Goal: Information Seeking & Learning: Learn about a topic

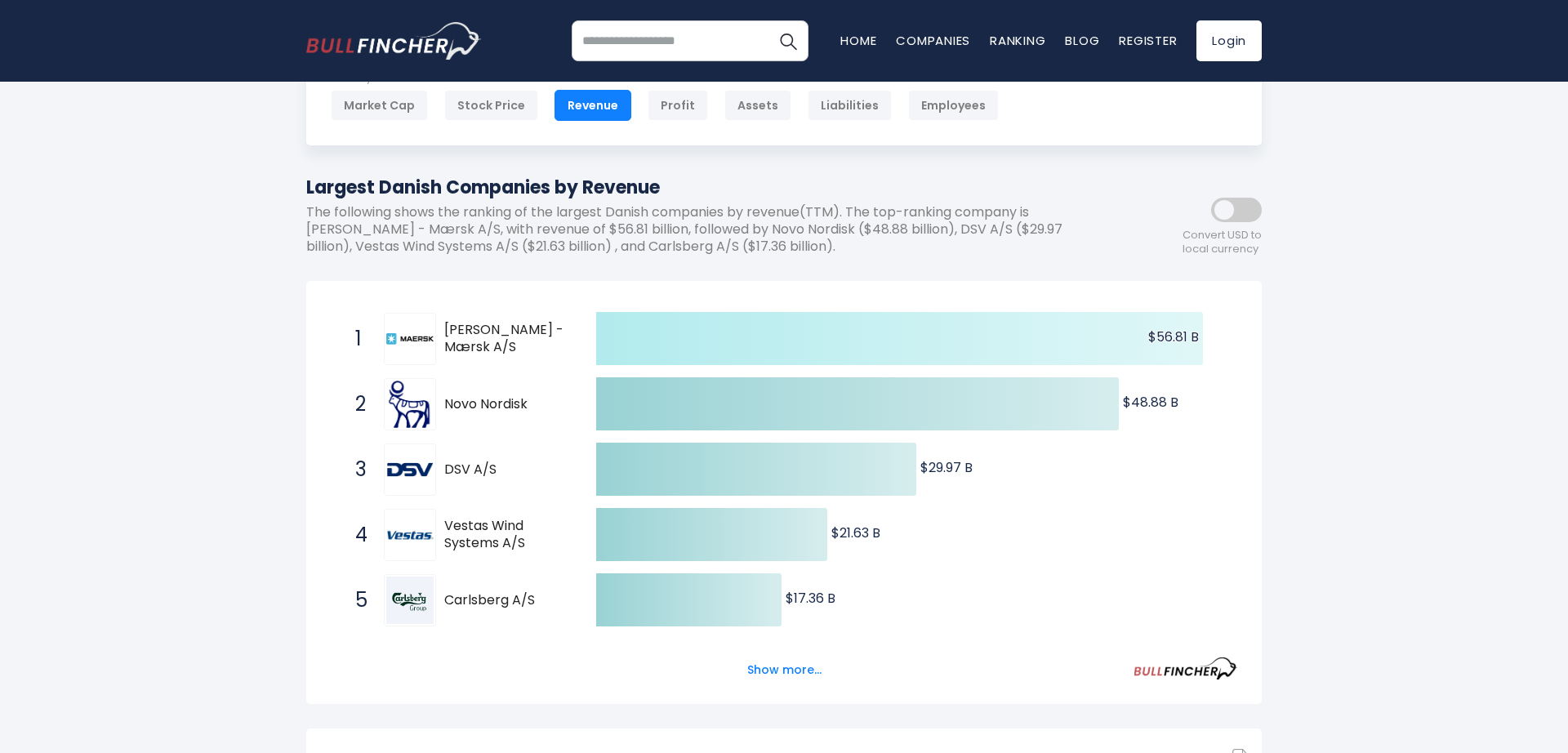
scroll to position [187, 0]
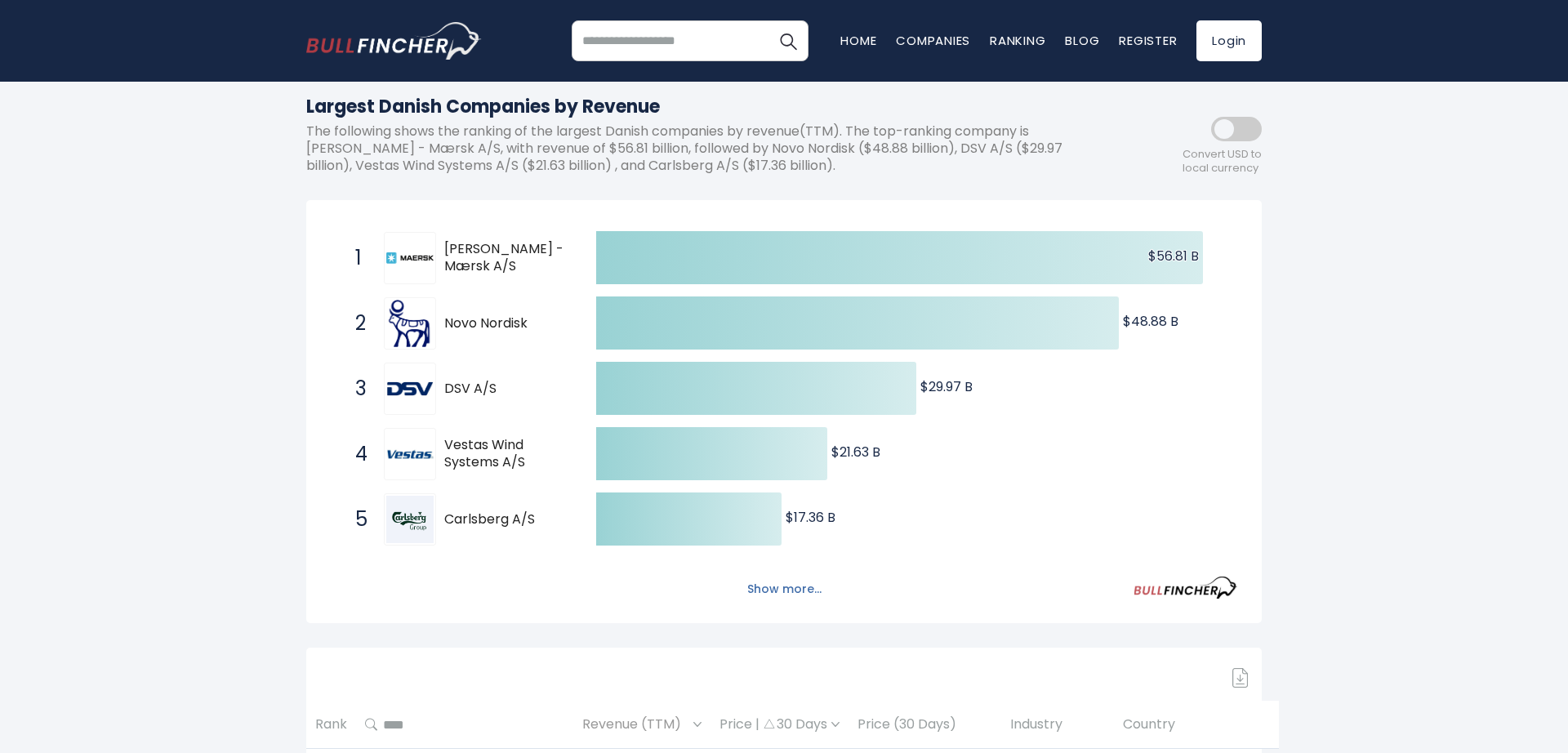
click at [762, 591] on button "Show more..." at bounding box center [784, 589] width 94 height 27
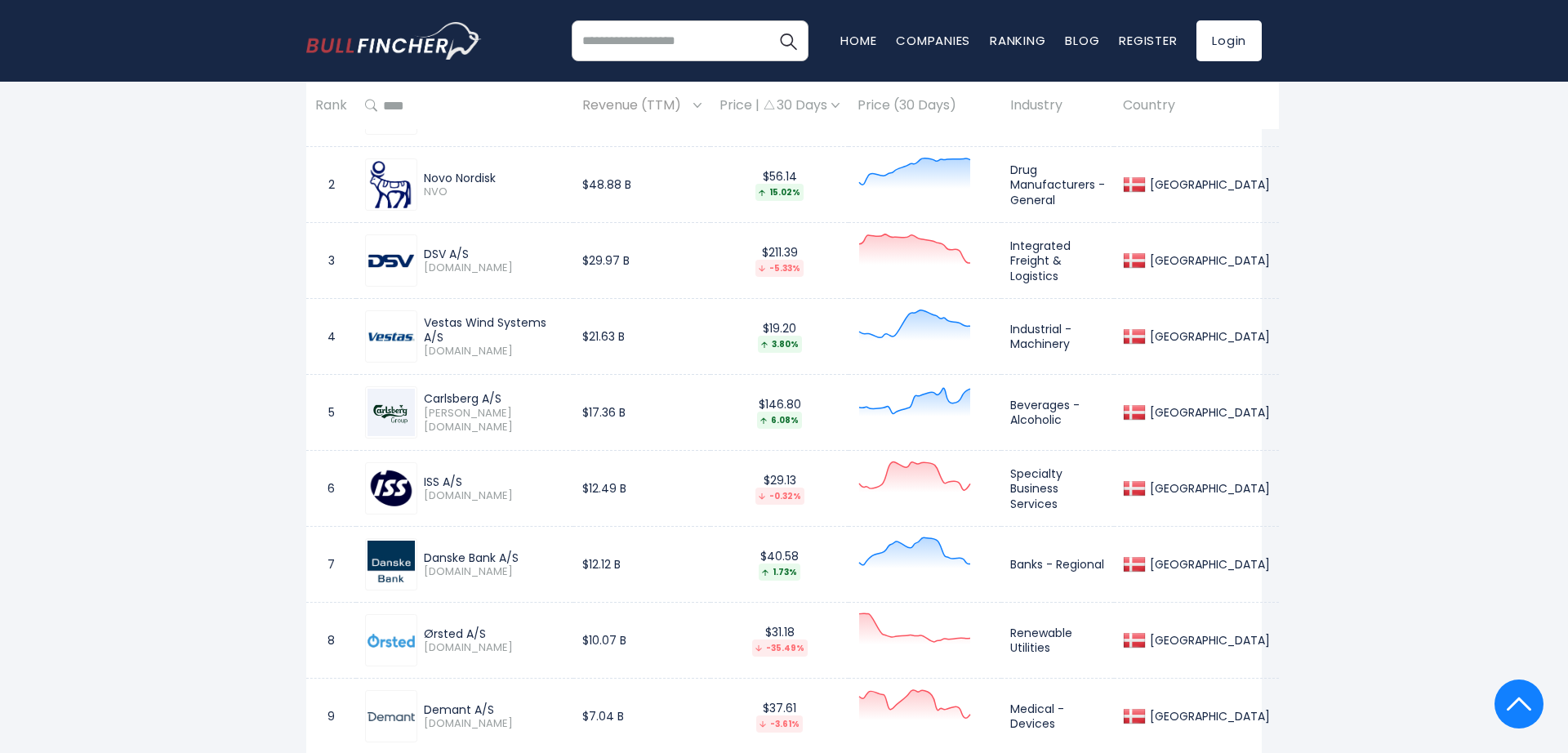
scroll to position [931, 0]
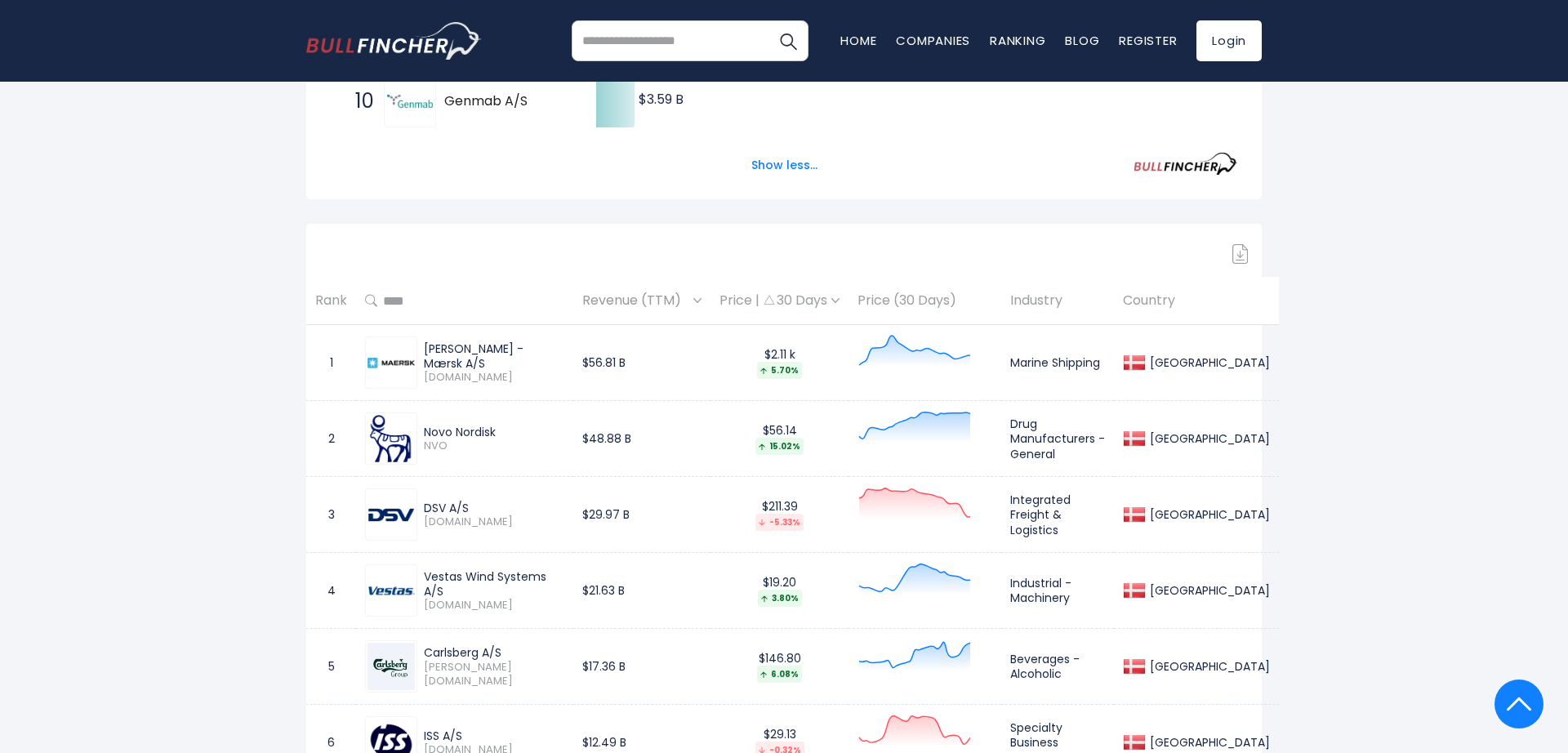
click at [701, 302] on img at bounding box center [697, 300] width 9 height 5
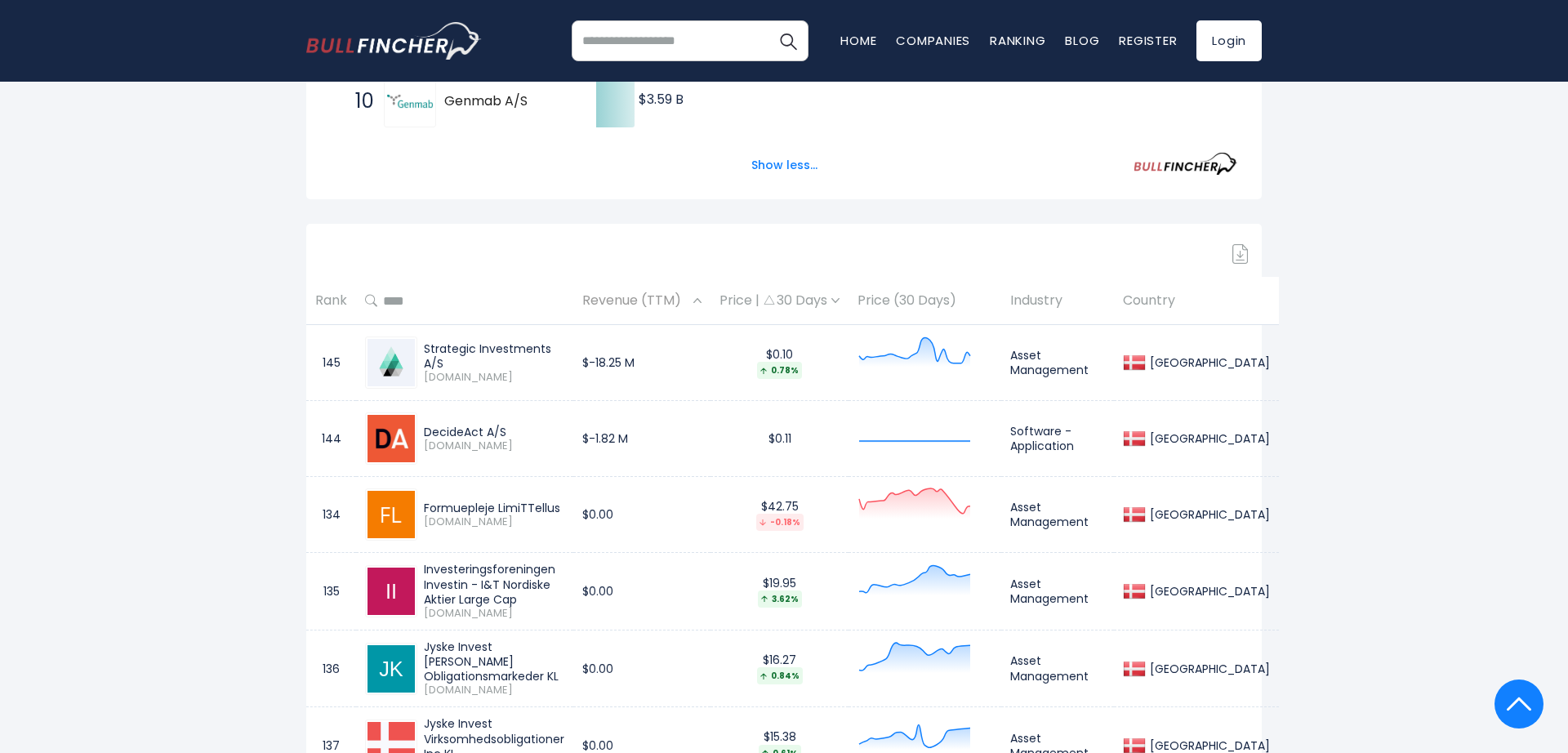
click at [701, 302] on img at bounding box center [697, 300] width 9 height 5
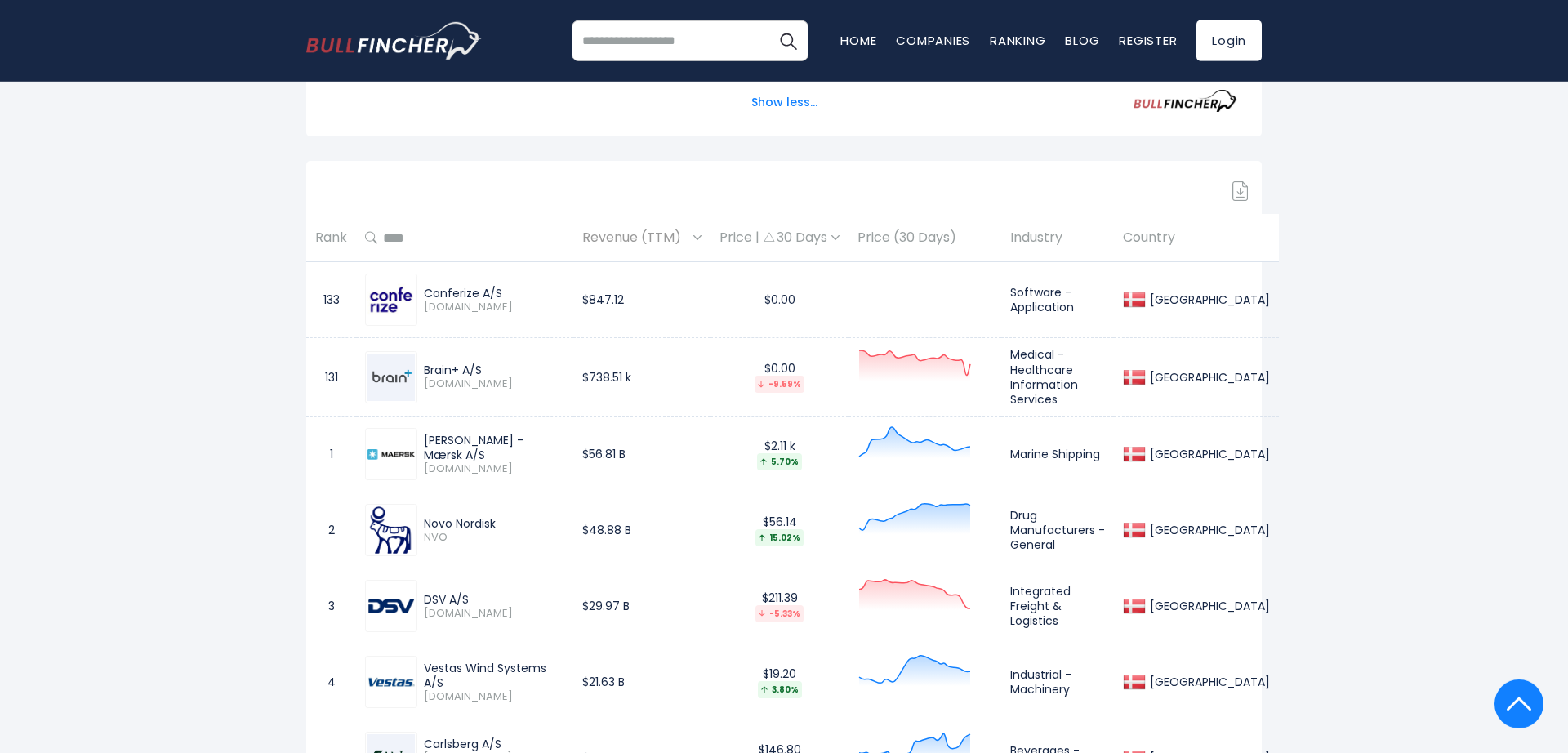
scroll to position [1024, 0]
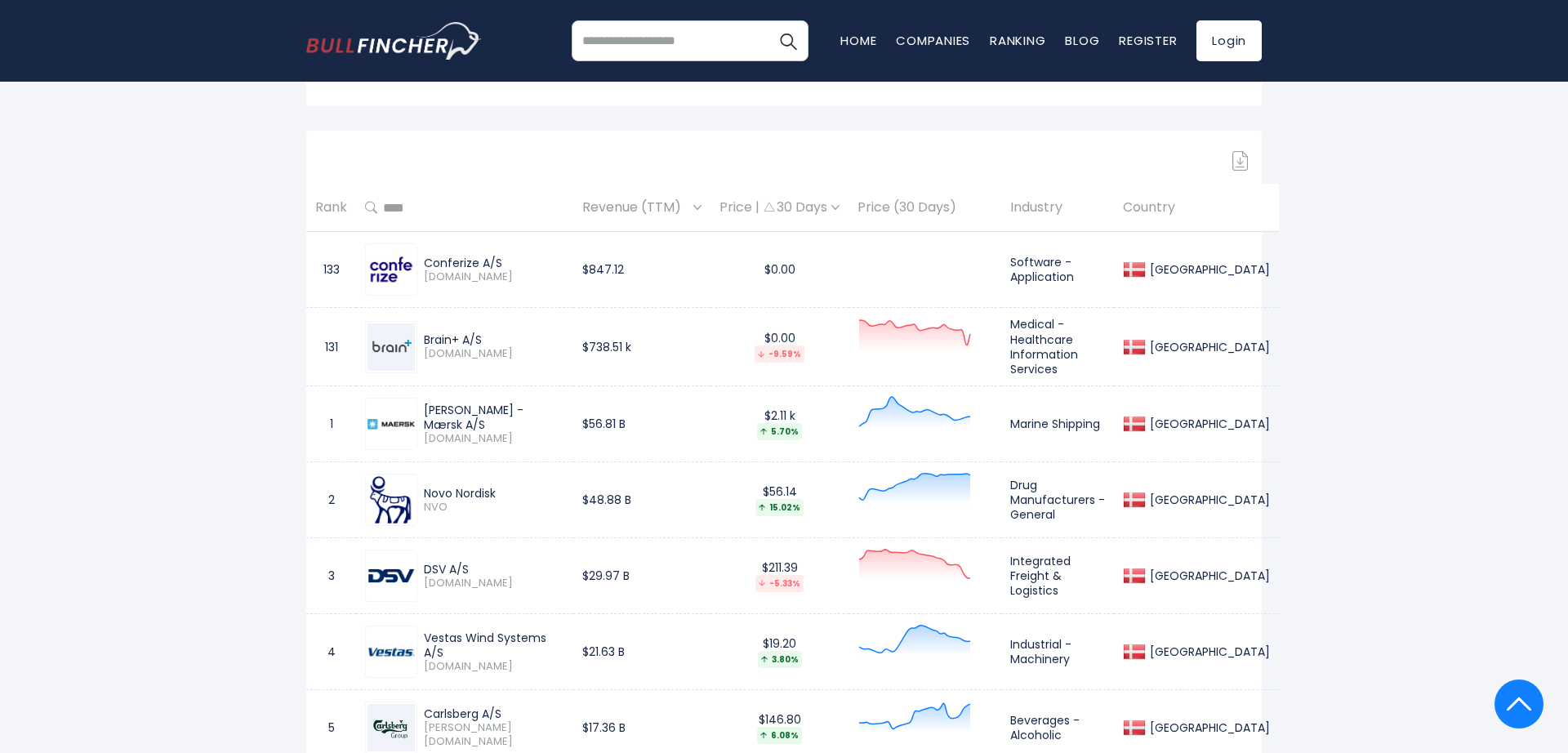
click at [336, 219] on th "Rank" at bounding box center [331, 208] width 50 height 48
click at [335, 212] on th "Rank" at bounding box center [331, 208] width 50 height 48
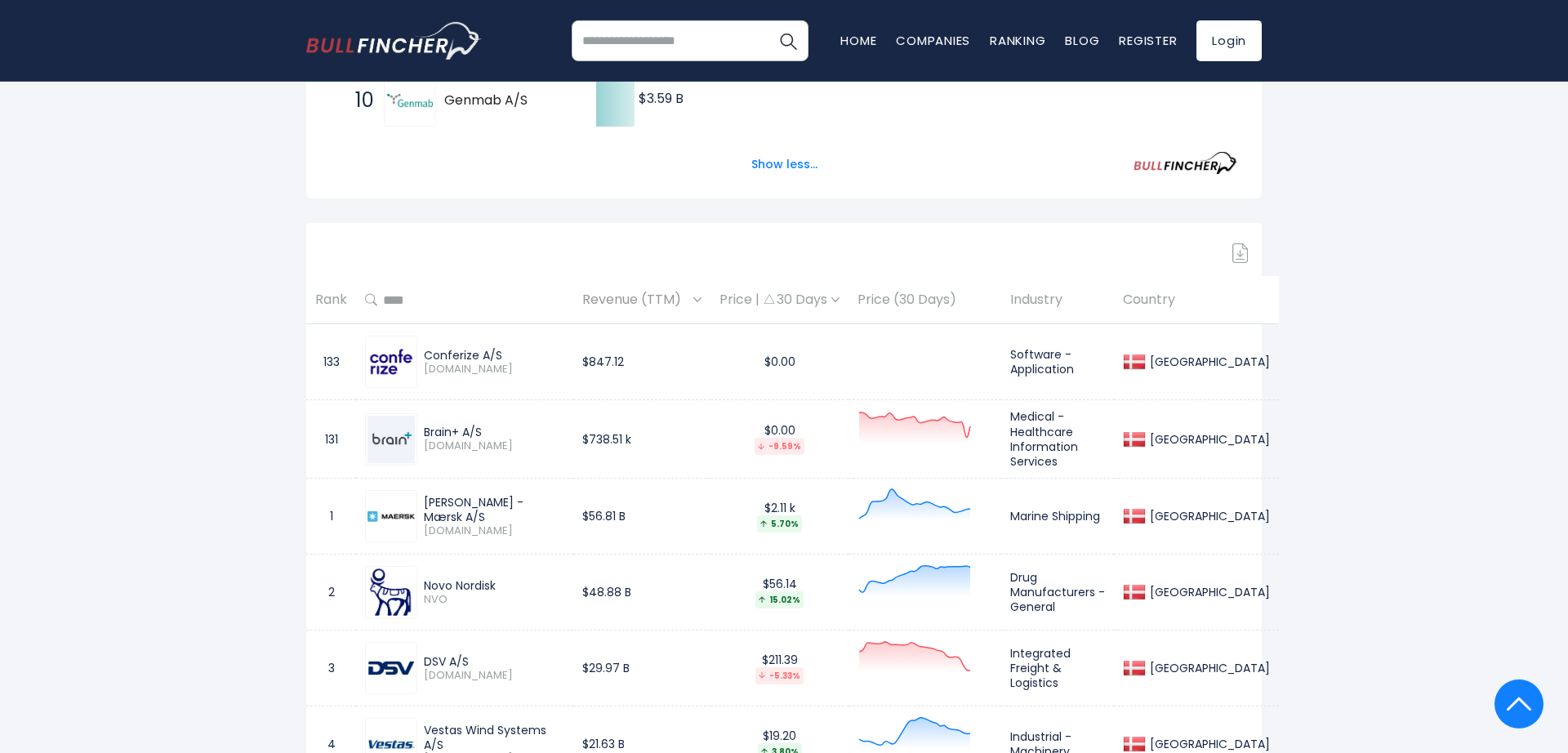
scroll to position [931, 0]
click at [332, 307] on th "Rank" at bounding box center [331, 300] width 50 height 48
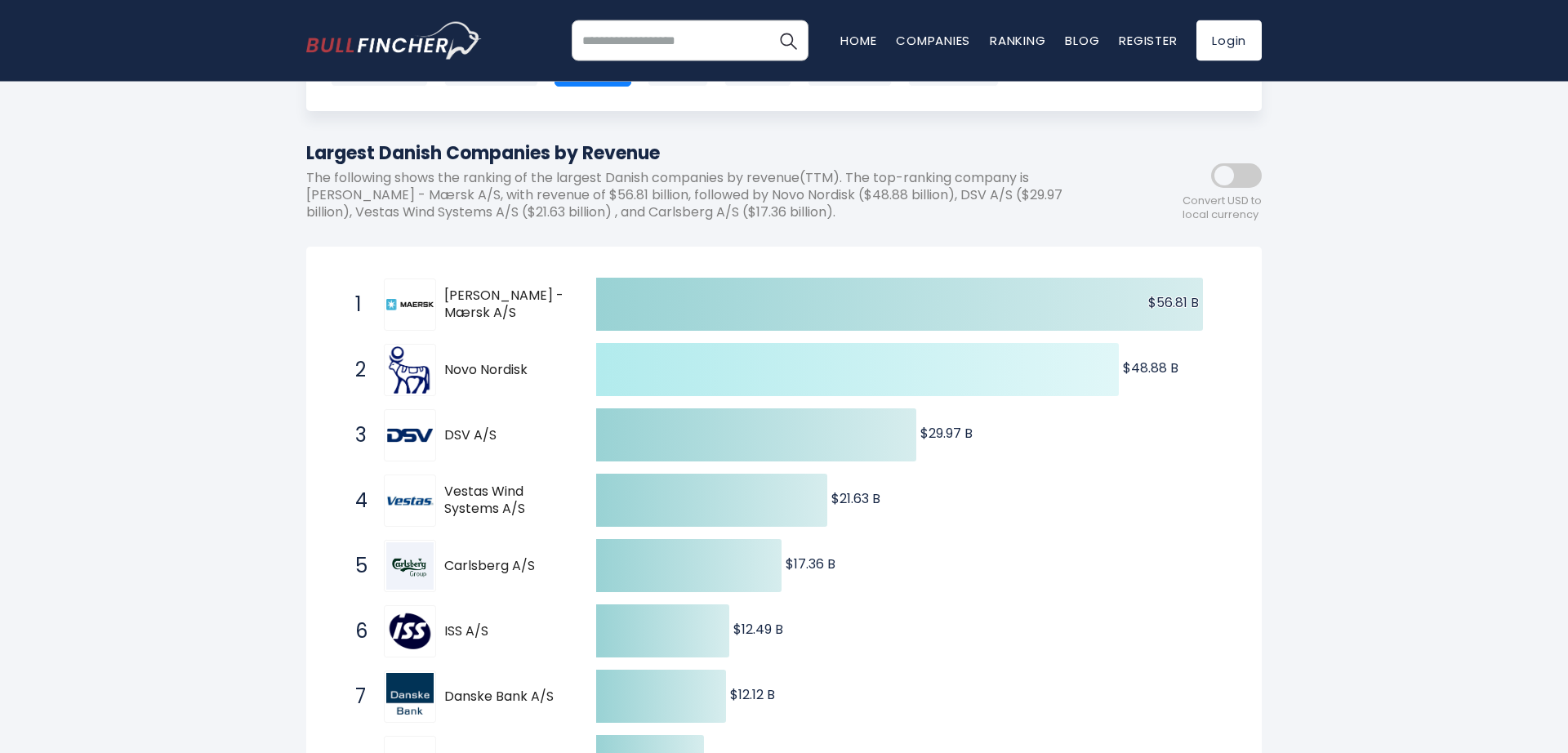
scroll to position [0, 0]
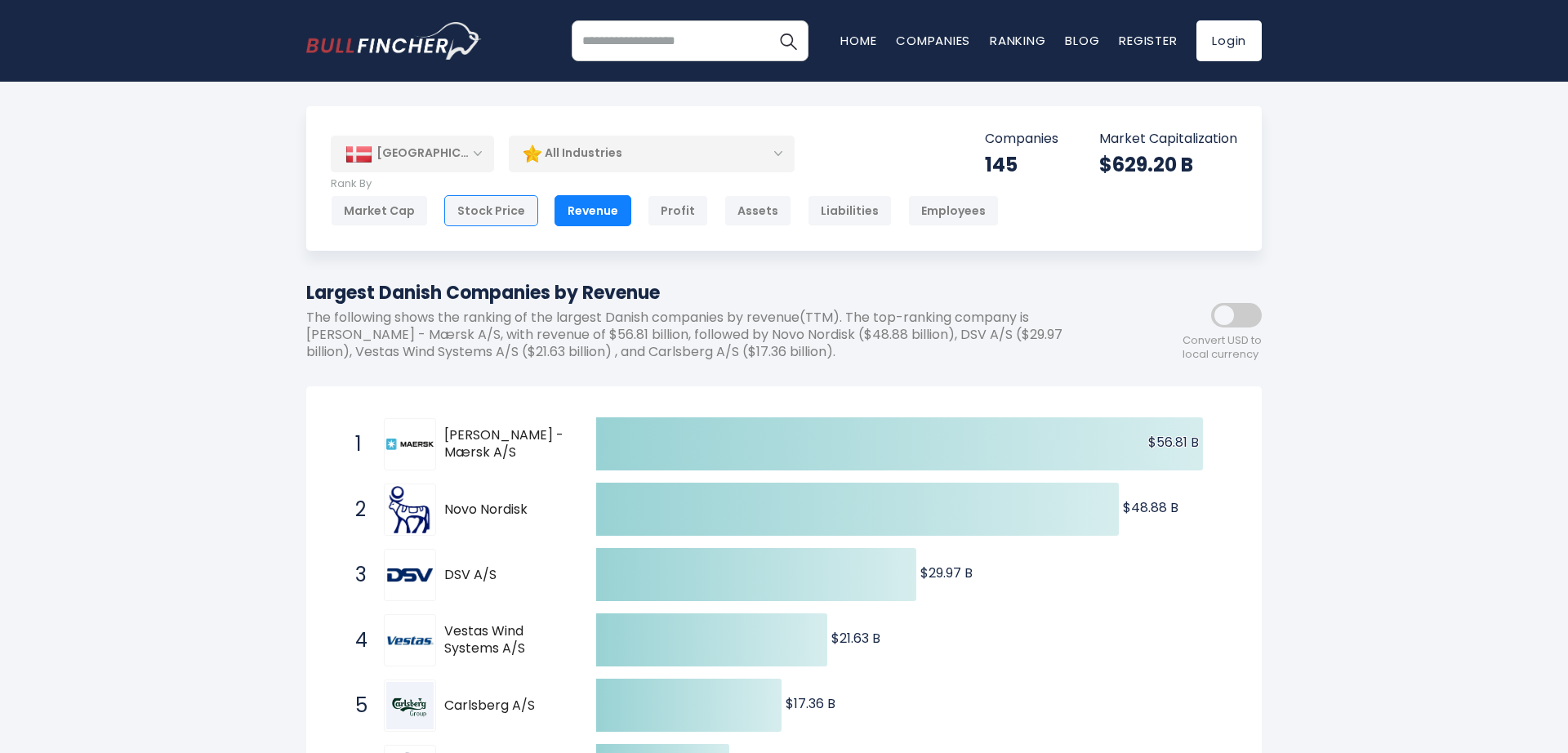
click at [516, 215] on div "Stock Price" at bounding box center [491, 210] width 94 height 31
click at [577, 211] on div "Revenue" at bounding box center [593, 210] width 77 height 31
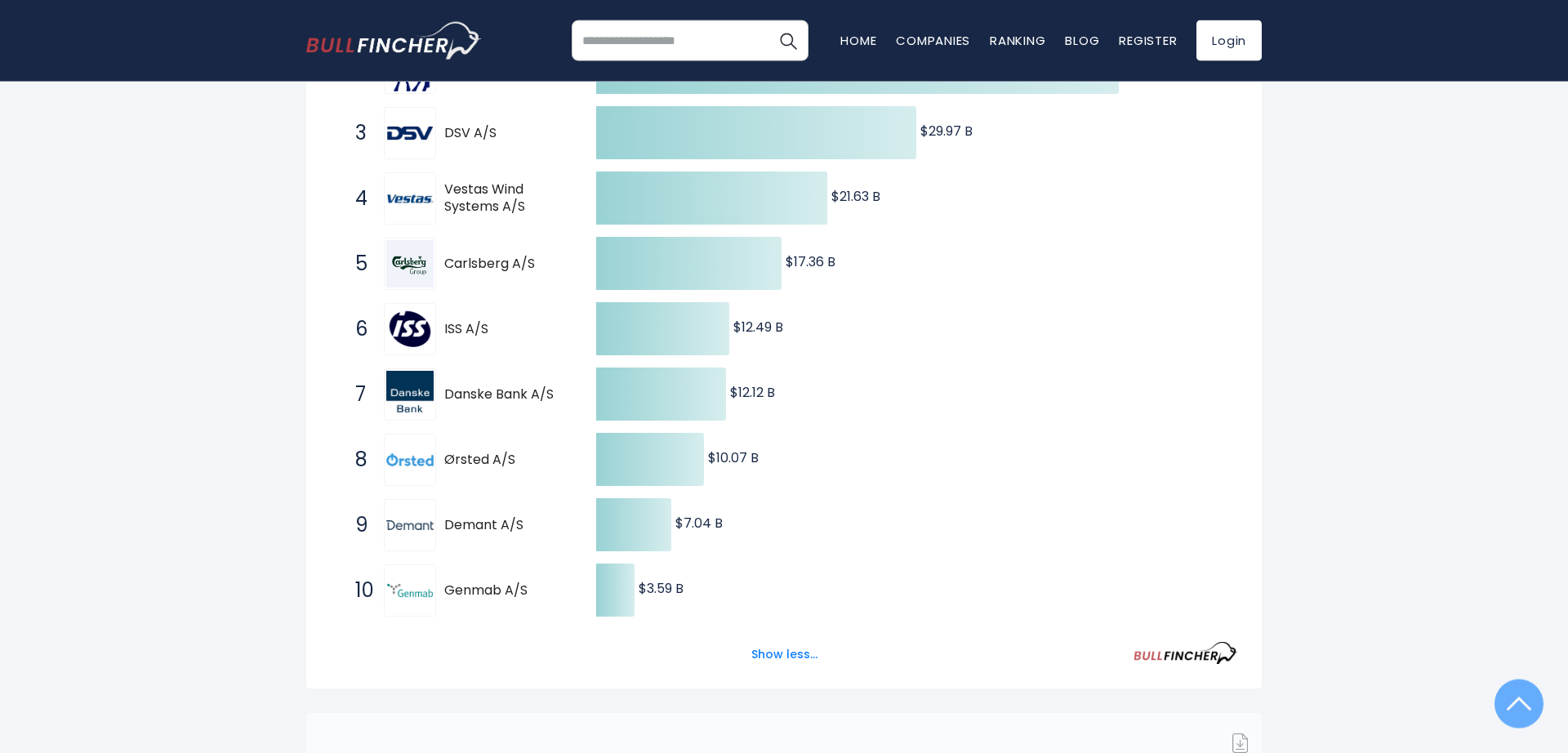
scroll to position [466, 0]
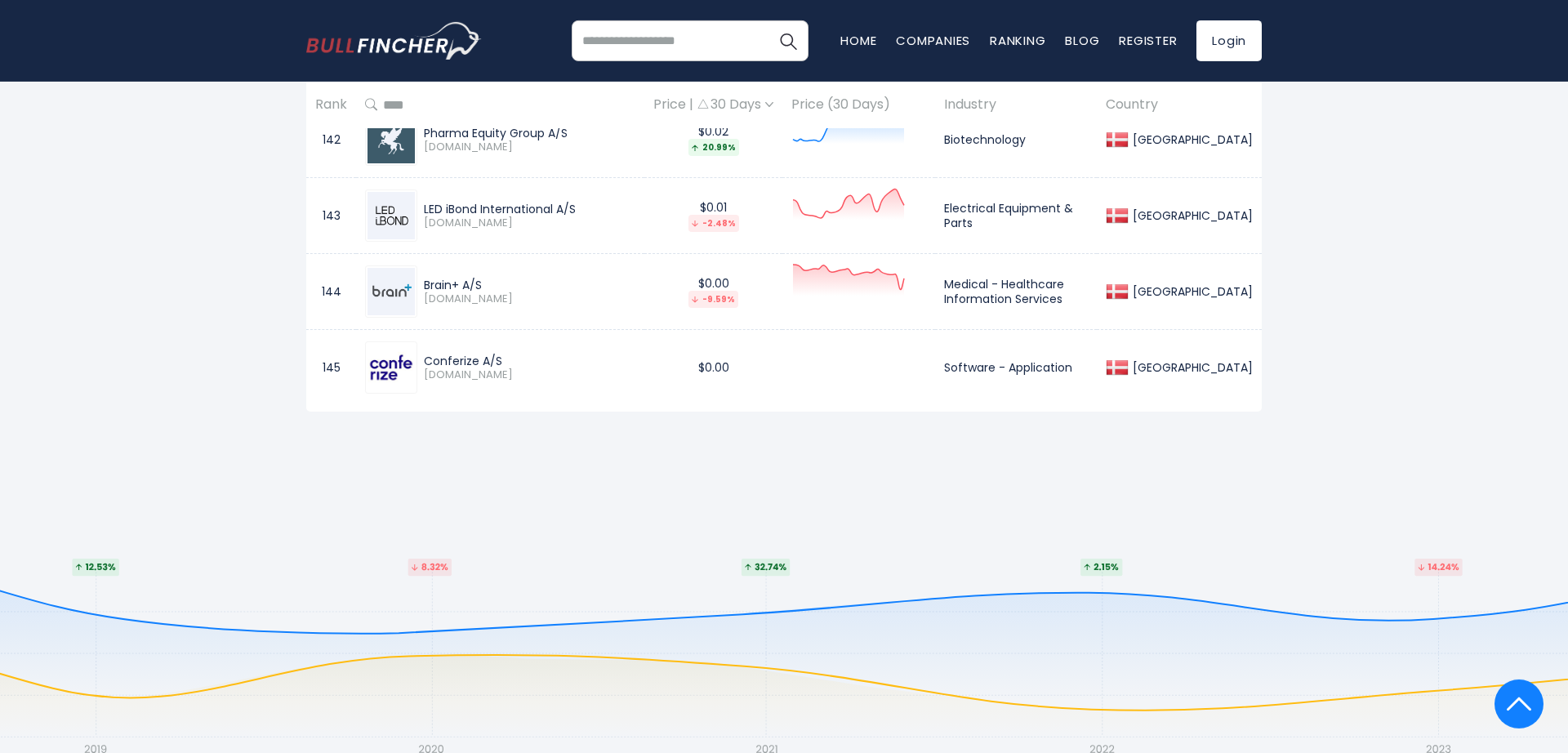
scroll to position [11452, 0]
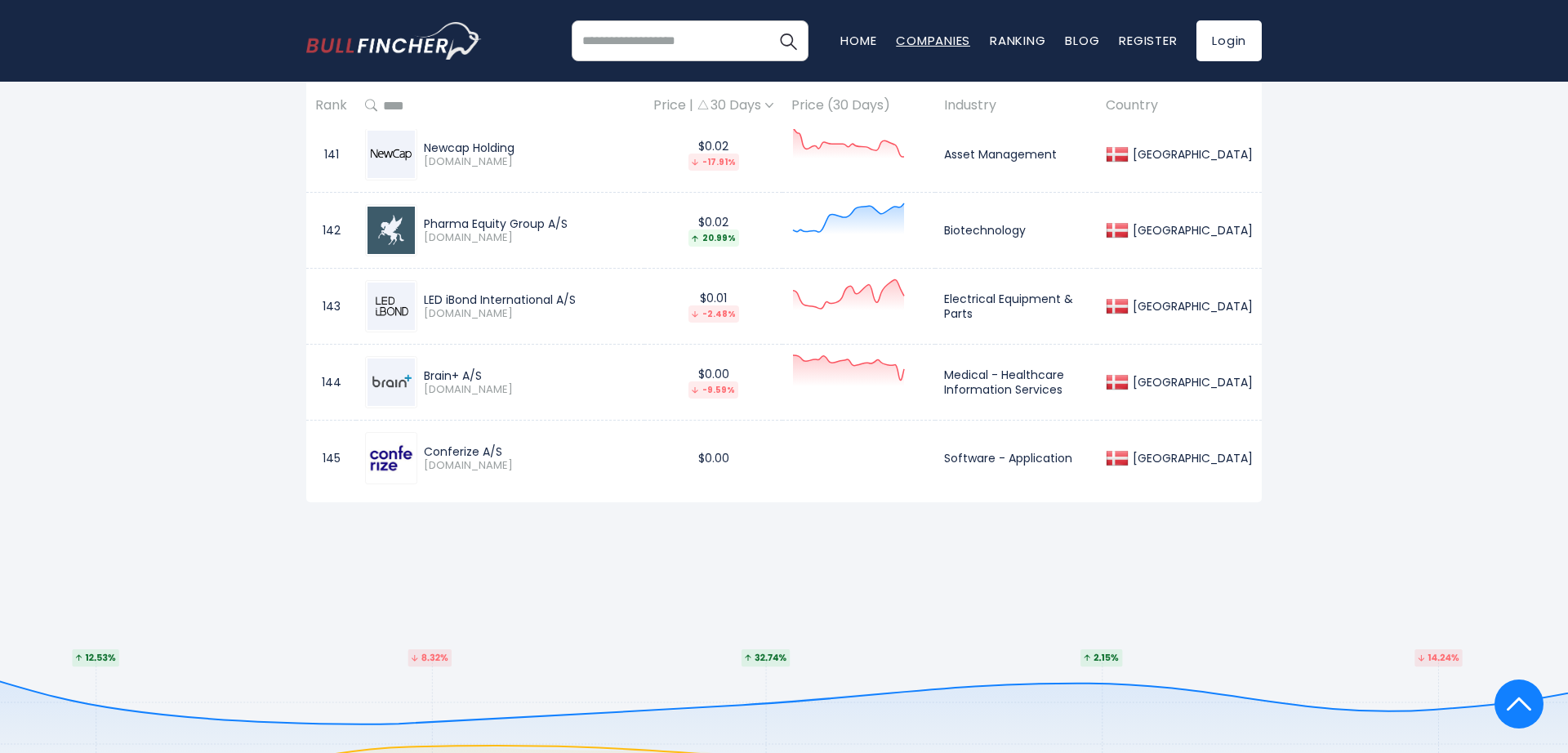
click at [938, 48] on link "Companies" at bounding box center [933, 40] width 75 height 17
